Goal: Task Accomplishment & Management: Complete application form

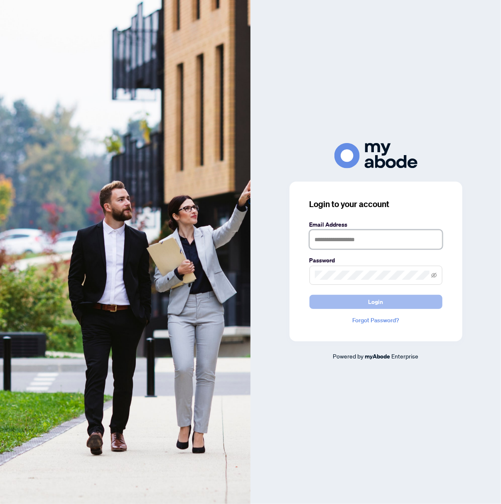
type input "**********"
click at [409, 303] on button "Login" at bounding box center [376, 302] width 133 height 14
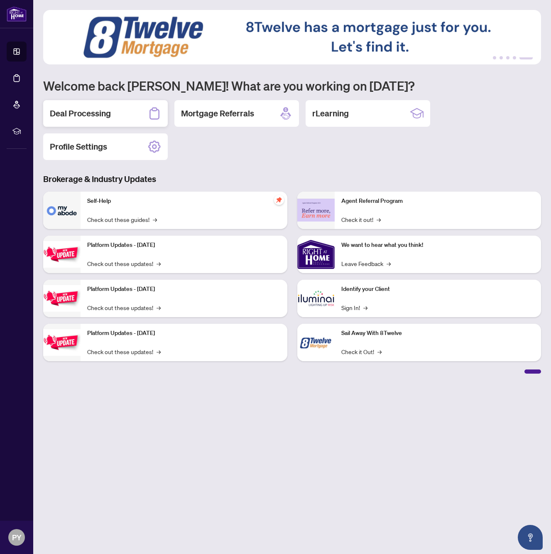
click at [130, 108] on div "Deal Processing" at bounding box center [105, 113] width 125 height 27
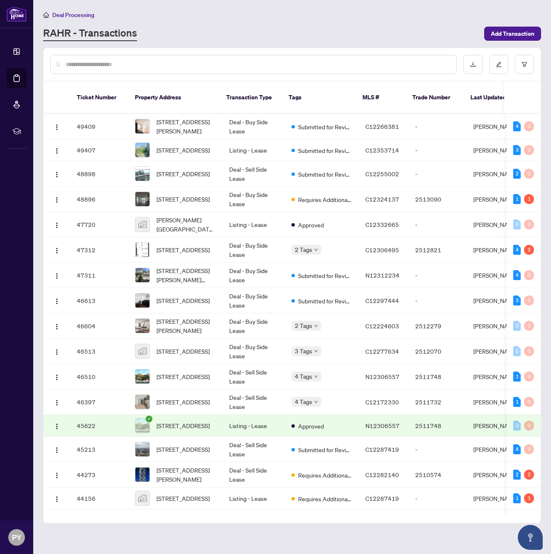
click at [91, 69] on div at bounding box center [253, 64] width 407 height 19
click at [91, 66] on input "text" at bounding box center [258, 64] width 384 height 9
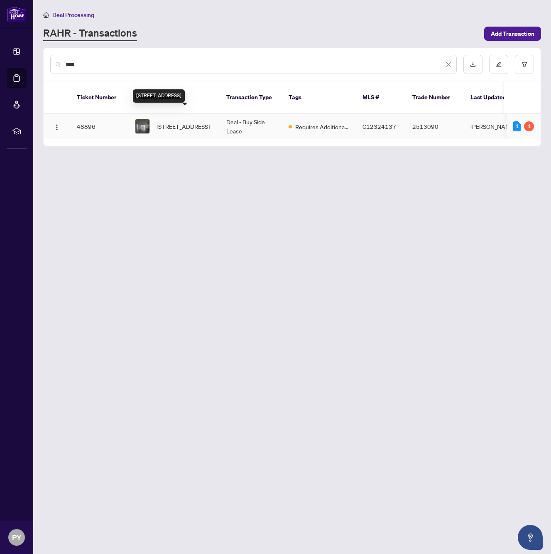
type input "****"
click at [170, 122] on span "[STREET_ADDRESS]" at bounding box center [183, 126] width 53 height 9
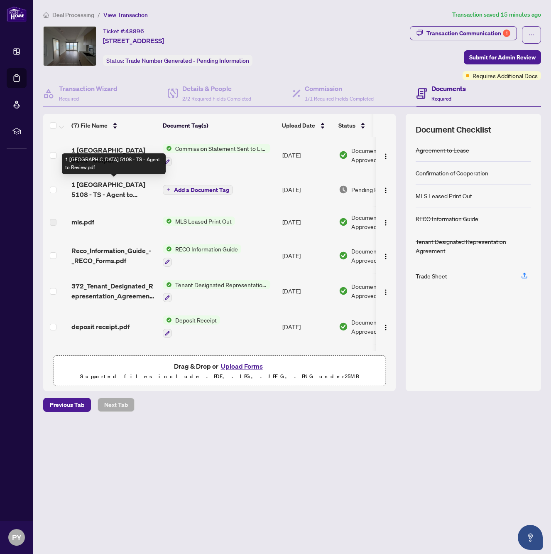
click at [117, 190] on span "1 [GEOGRAPHIC_DATA] 5108 - TS - Agent to Review.pdf" at bounding box center [113, 190] width 85 height 20
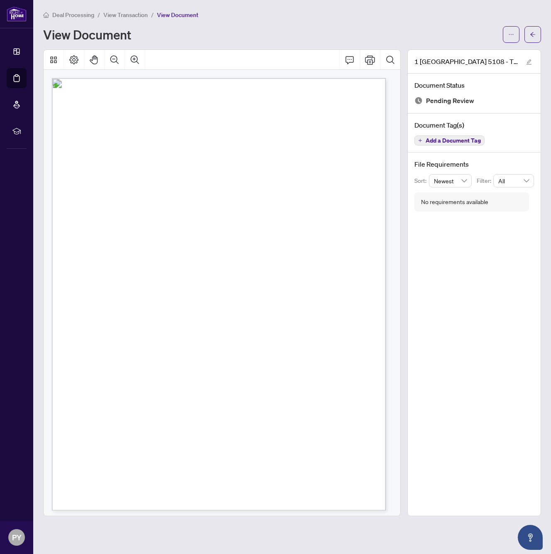
click at [308, 50] on div at bounding box center [222, 60] width 357 height 20
click at [511, 34] on icon "ellipsis" at bounding box center [512, 35] width 6 height 6
click at [492, 55] on span "Download" at bounding box center [481, 52] width 63 height 9
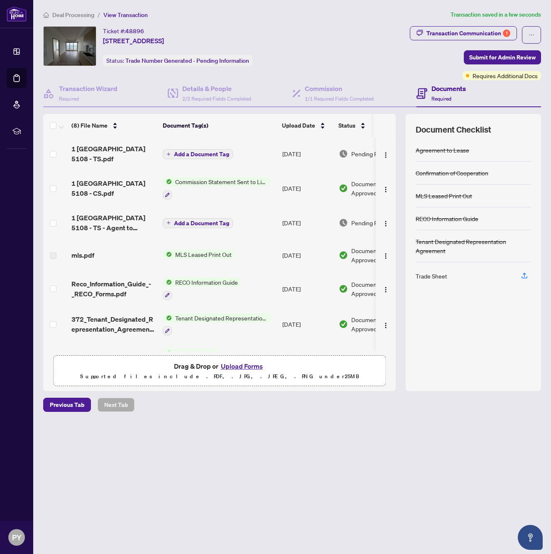
click at [215, 152] on span "Add a Document Tag" at bounding box center [201, 154] width 55 height 6
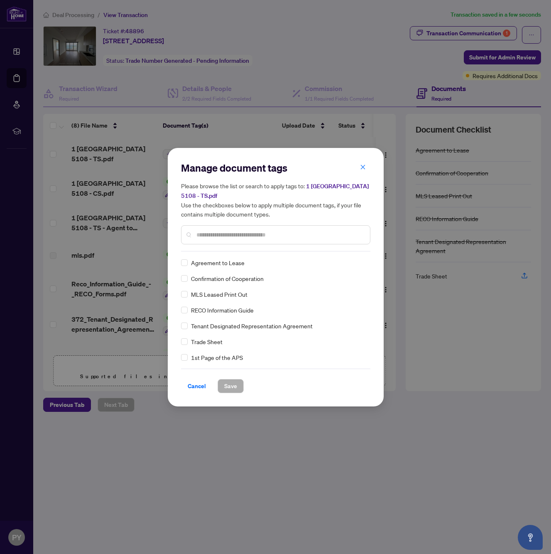
click at [231, 232] on input "text" at bounding box center [280, 234] width 167 height 9
type input "*****"
click at [179, 263] on div "Manage document tags Please browse the list or search to apply tags to: 1 Conco…" at bounding box center [276, 277] width 216 height 258
click at [226, 384] on span "Save" at bounding box center [230, 385] width 13 height 13
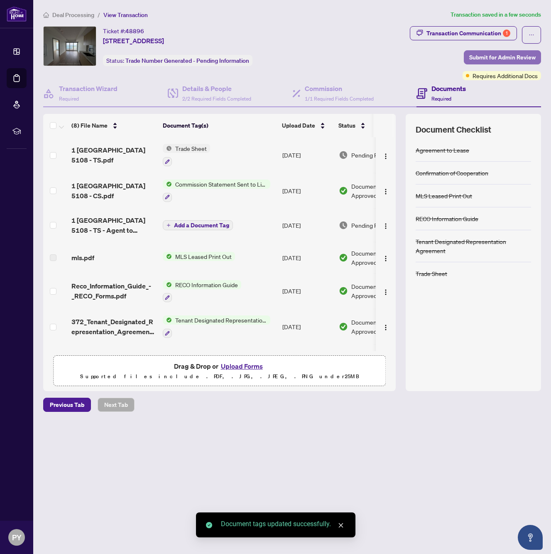
click at [483, 59] on span "Submit for Admin Review" at bounding box center [503, 57] width 66 height 13
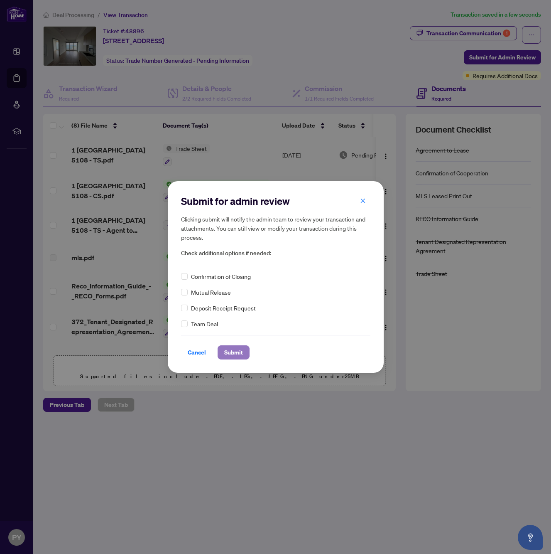
click at [239, 352] on span "Submit" at bounding box center [233, 352] width 19 height 13
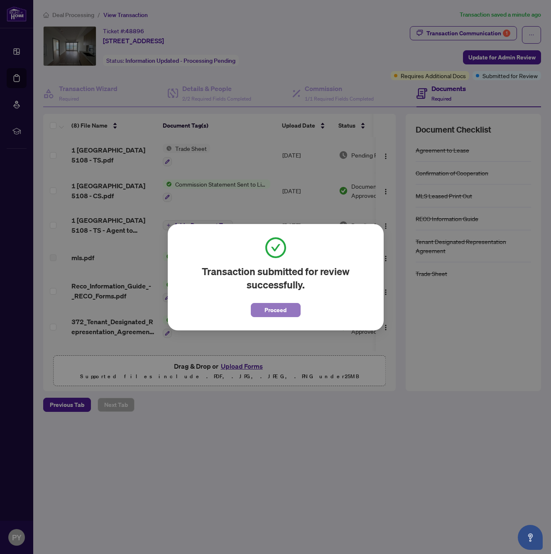
click at [261, 312] on button "Proceed" at bounding box center [276, 310] width 50 height 14
